Goal: Task Accomplishment & Management: Manage account settings

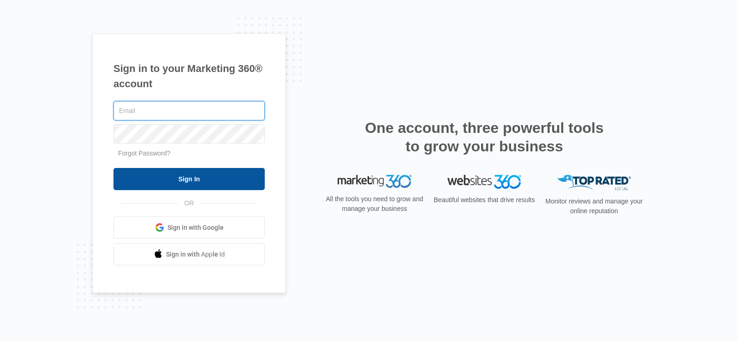
type input "[EMAIL_ADDRESS][DOMAIN_NAME]"
click at [208, 175] on input "Sign In" at bounding box center [189, 179] width 151 height 22
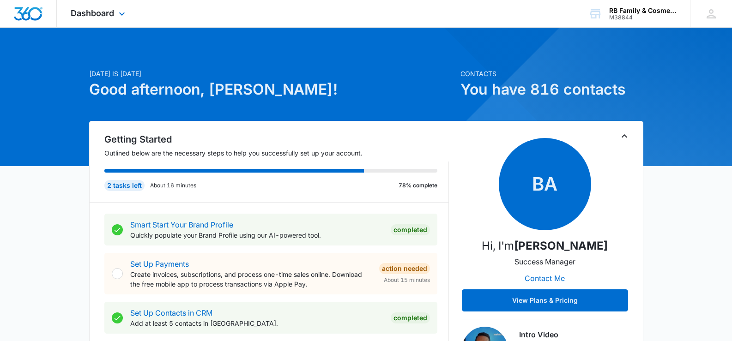
click at [116, 14] on div "Dashboard Apps Reputation Websites Forms CRM Email Social Payments Content Ads …" at bounding box center [99, 13] width 84 height 27
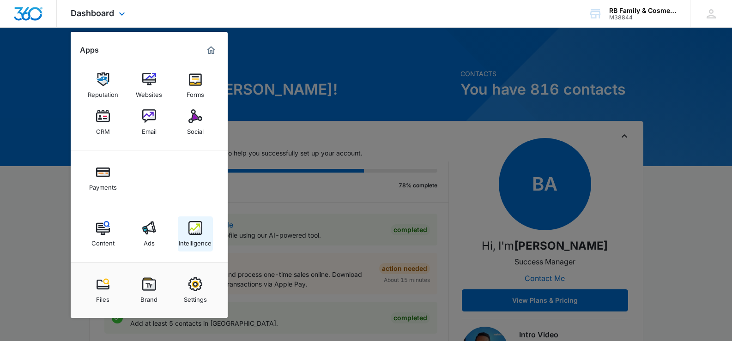
click at [195, 231] on img at bounding box center [195, 228] width 14 height 14
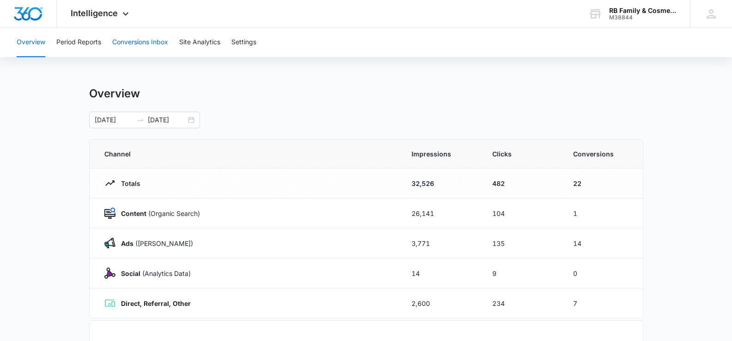
click at [119, 43] on button "Conversions Inbox" at bounding box center [140, 43] width 56 height 30
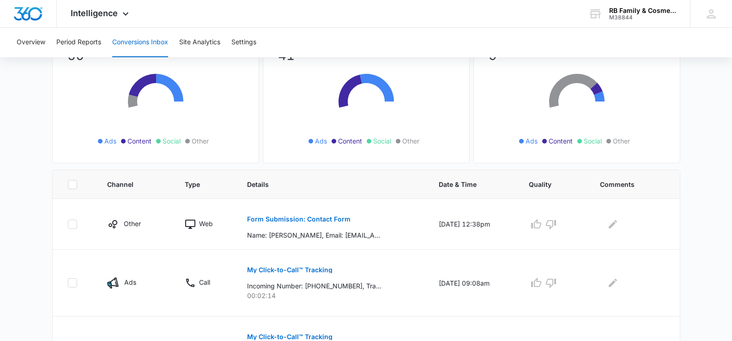
scroll to position [92, 0]
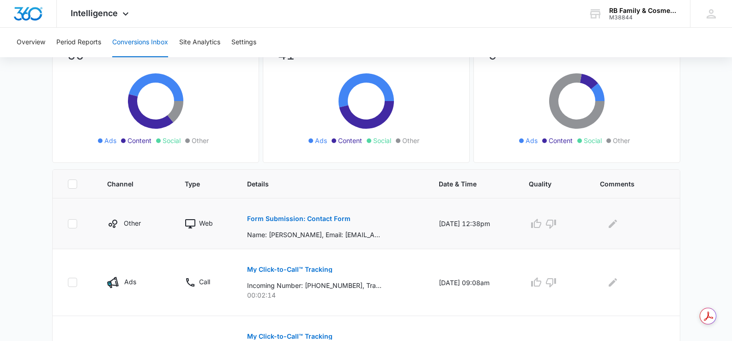
click at [318, 218] on p "Form Submission: Contact Form" at bounding box center [298, 219] width 103 height 6
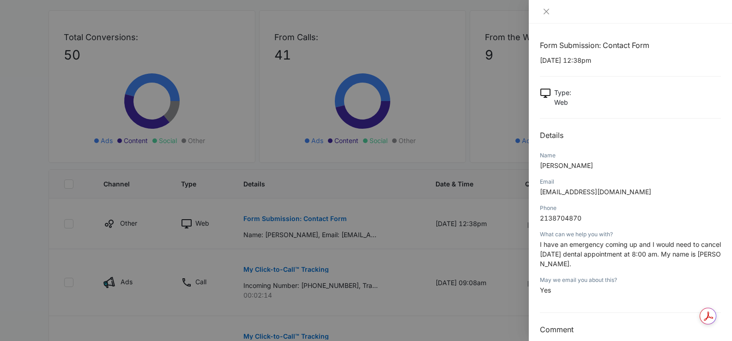
scroll to position [12, 0]
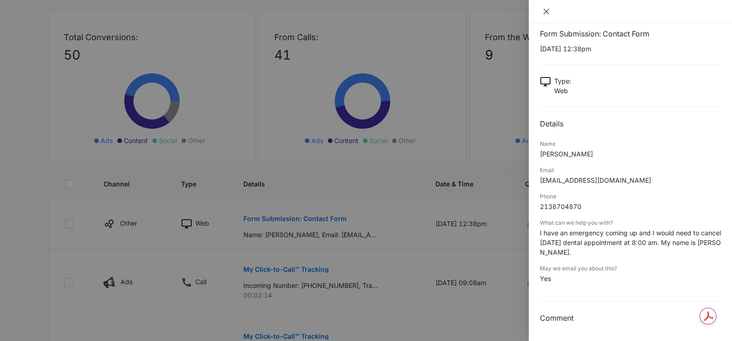
click at [545, 12] on icon "close" at bounding box center [546, 12] width 6 height 6
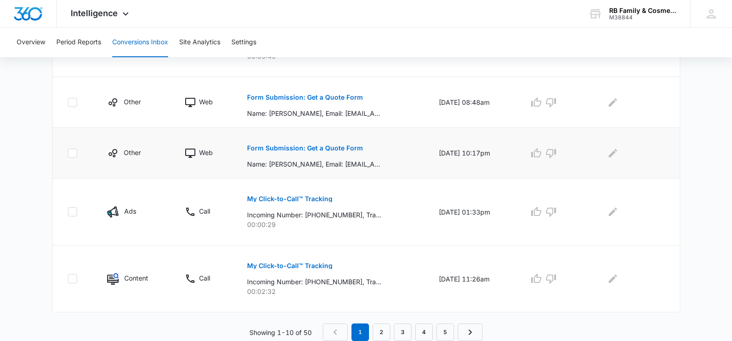
scroll to position [553, 0]
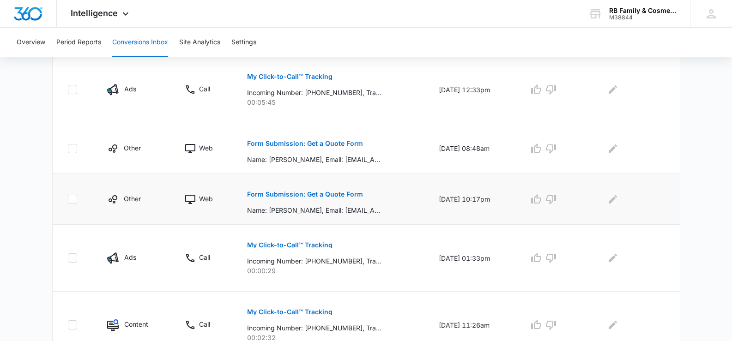
click at [290, 192] on p "Form Submission: Get a Quote Form" at bounding box center [305, 194] width 116 height 6
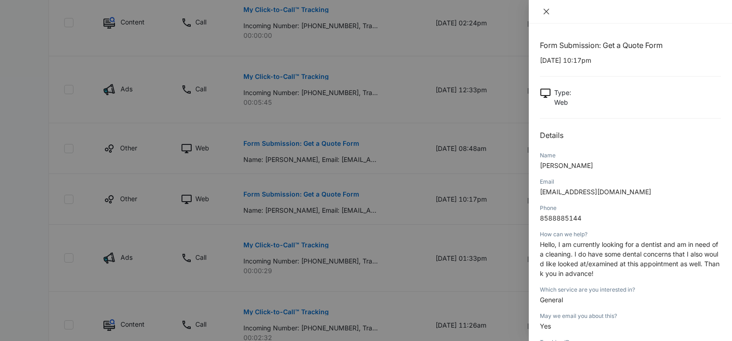
drag, startPoint x: 545, startPoint y: 12, endPoint x: 535, endPoint y: 30, distance: 20.9
click at [546, 11] on icon "close" at bounding box center [545, 11] width 7 height 7
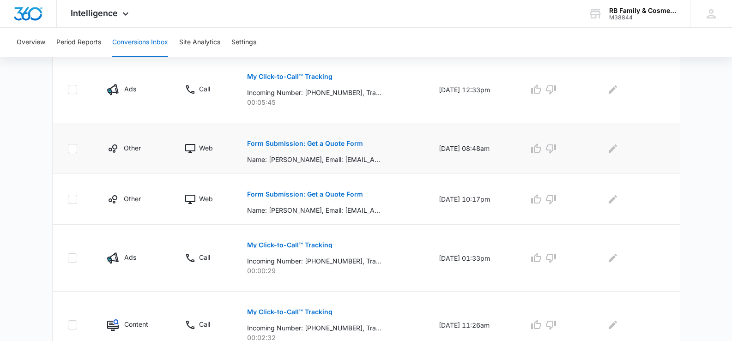
click at [317, 144] on p "Form Submission: Get a Quote Form" at bounding box center [305, 143] width 116 height 6
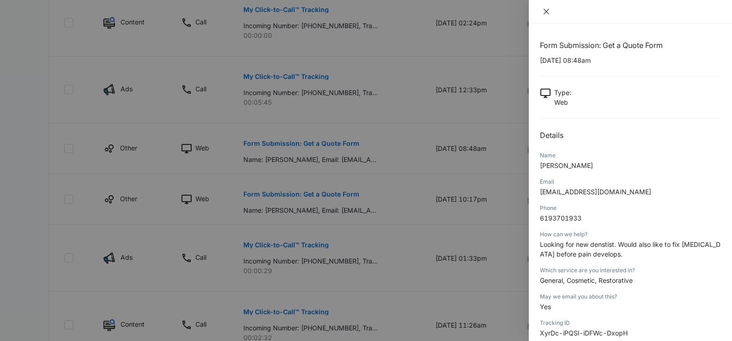
click at [549, 9] on icon "close" at bounding box center [545, 11] width 7 height 7
